Goal: Task Accomplishment & Management: Use online tool/utility

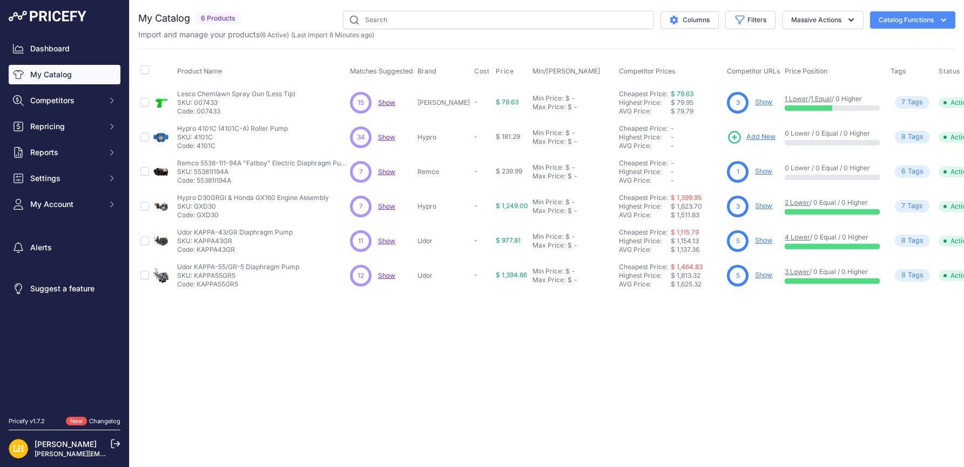
click at [755, 102] on link "Show" at bounding box center [763, 102] width 17 height 8
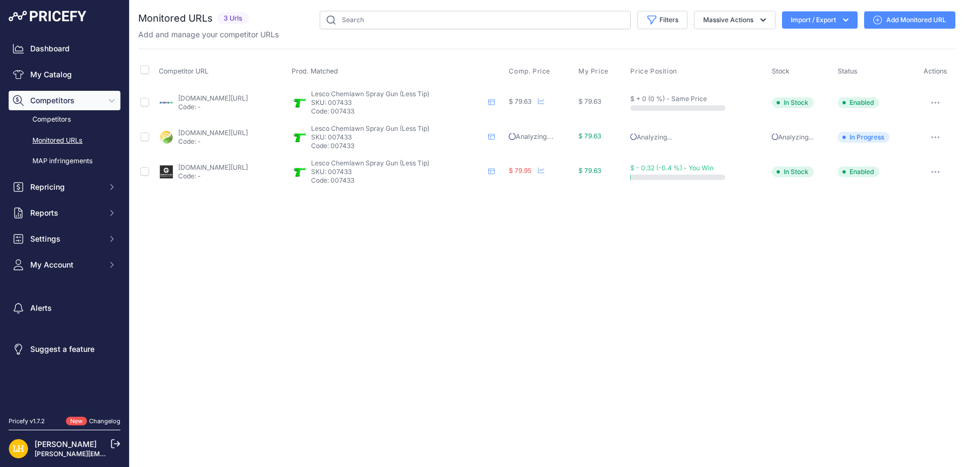
click at [935, 137] on icon "button" at bounding box center [935, 137] width 9 height 2
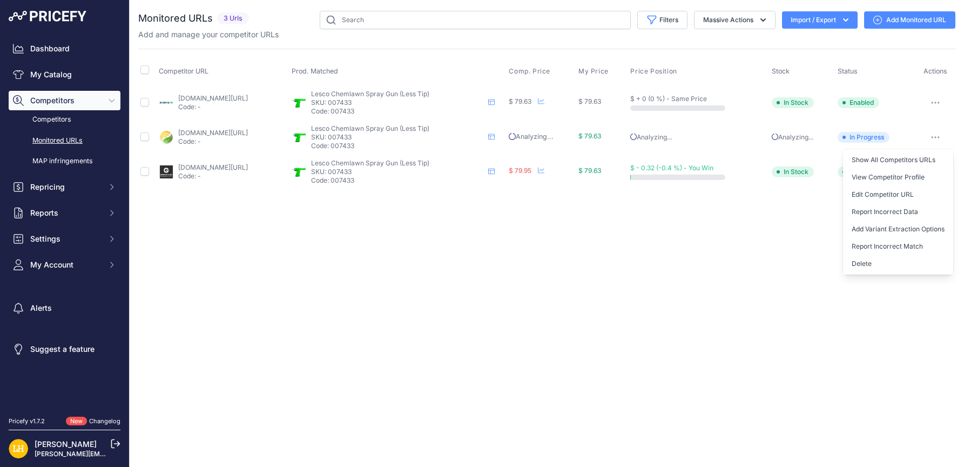
click at [745, 201] on div "Close You are not connected to the internet." at bounding box center [547, 233] width 834 height 467
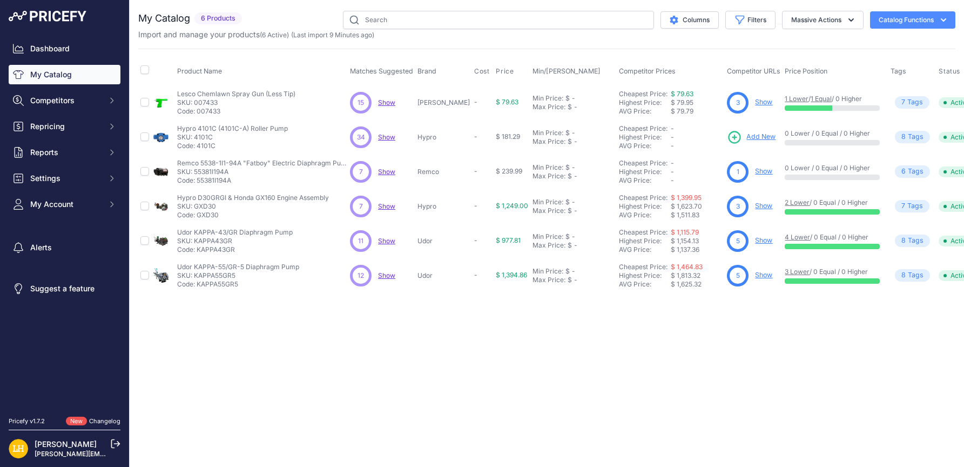
click at [386, 136] on span "Show" at bounding box center [386, 137] width 17 height 8
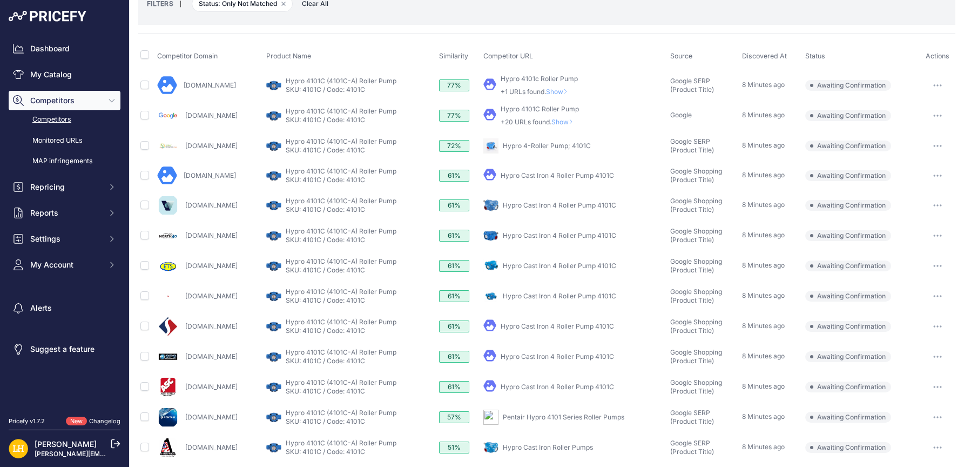
scroll to position [72, 0]
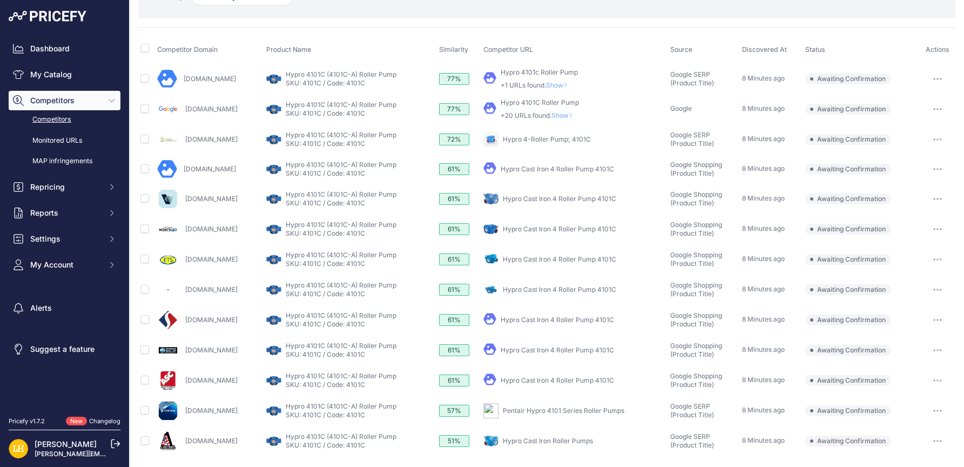
click at [593, 377] on link "Hypro Cast Iron 4 Roller Pump 4101C" at bounding box center [557, 380] width 113 height 8
click at [929, 386] on button "button" at bounding box center [938, 380] width 22 height 15
click at [900, 401] on button "Confirm match" at bounding box center [908, 402] width 89 height 17
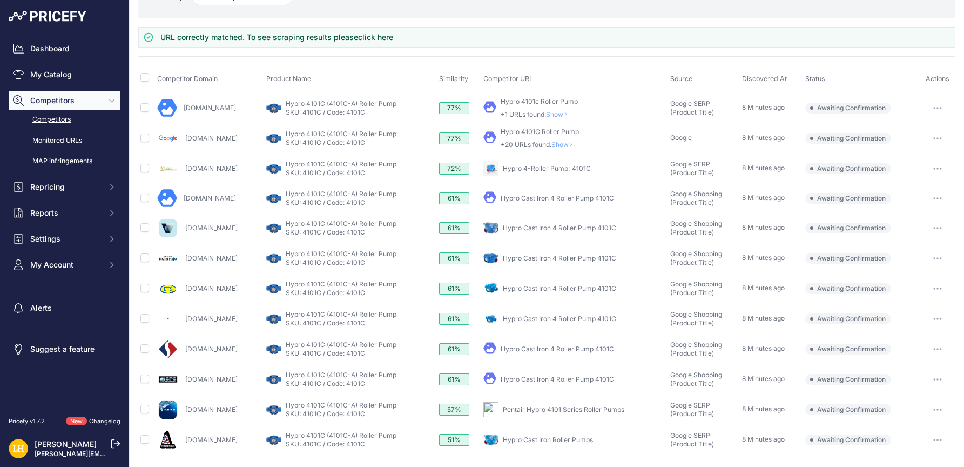
click at [594, 290] on link "Hypro Cast Iron 4 Roller Pump 4101C" at bounding box center [559, 288] width 113 height 8
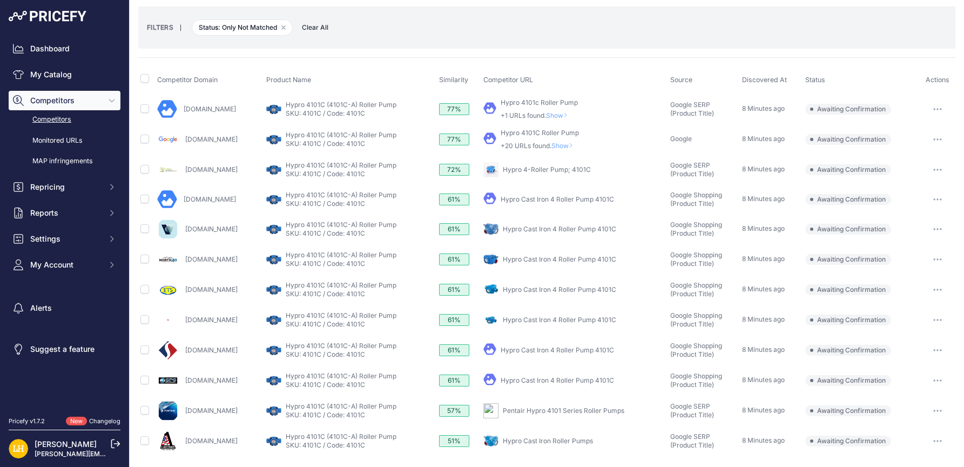
scroll to position [42, 0]
click at [933, 290] on icon "button" at bounding box center [937, 289] width 9 height 2
click at [906, 315] on button "Confirm match" at bounding box center [908, 311] width 89 height 17
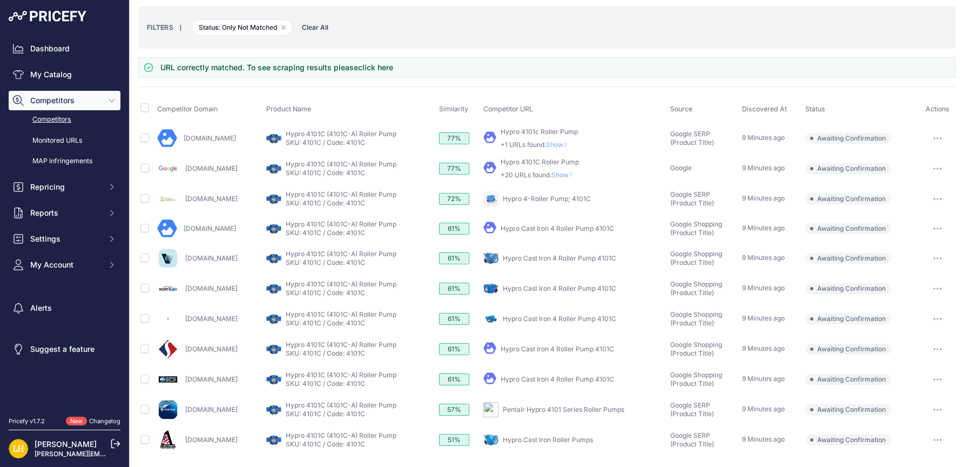
click at [590, 197] on link "Hypro 4-Roller Pump; 4101C" at bounding box center [547, 198] width 88 height 8
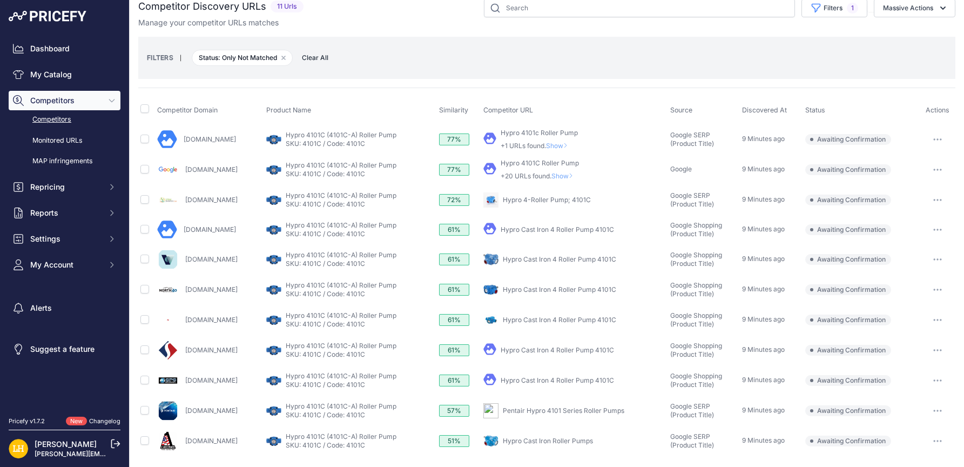
click at [565, 132] on link "Hypro 4101c Roller Pump" at bounding box center [539, 133] width 77 height 8
click at [932, 136] on button "button" at bounding box center [938, 139] width 22 height 15
click at [899, 161] on button "Confirm match" at bounding box center [908, 161] width 89 height 17
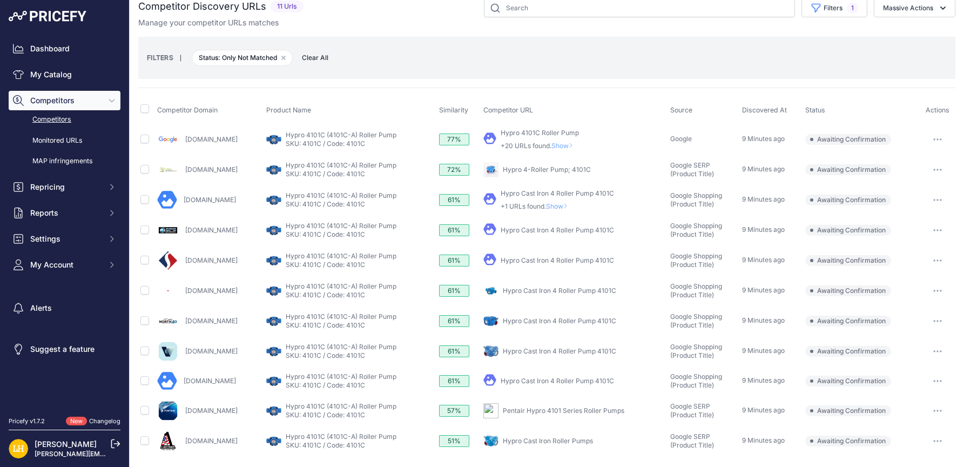
click at [598, 351] on link "Hypro Cast Iron 4 Roller Pump 4101C" at bounding box center [559, 351] width 113 height 8
click at [938, 354] on button "button" at bounding box center [938, 350] width 22 height 15
click at [899, 374] on button "Confirm match" at bounding box center [908, 373] width 89 height 17
